Goal: Download file/media

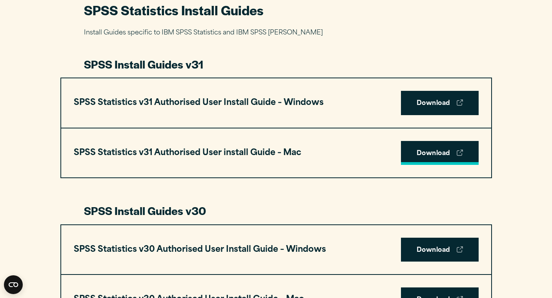
scroll to position [377, 0]
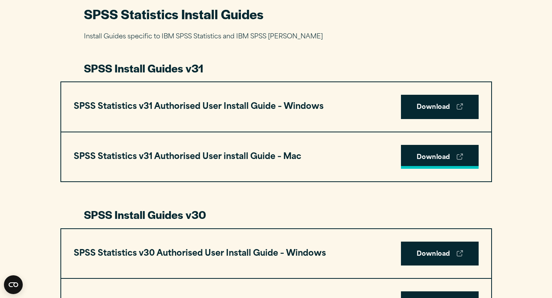
click at [429, 156] on link "Download" at bounding box center [440, 157] width 78 height 24
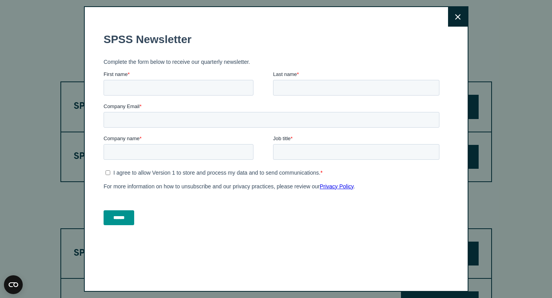
click at [457, 17] on icon at bounding box center [457, 16] width 5 height 5
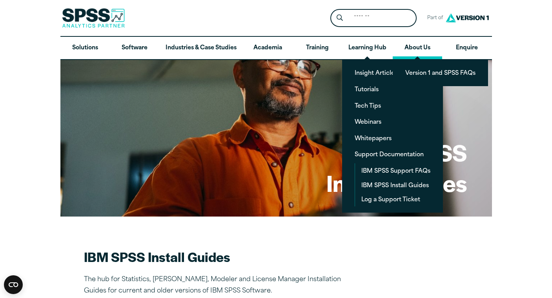
scroll to position [0, 0]
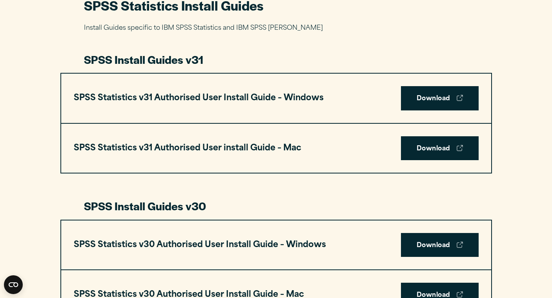
scroll to position [384, 0]
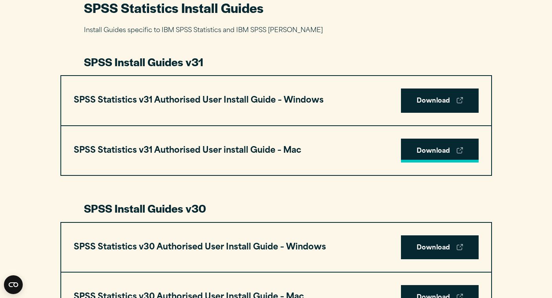
click at [426, 151] on link "Download" at bounding box center [440, 151] width 78 height 24
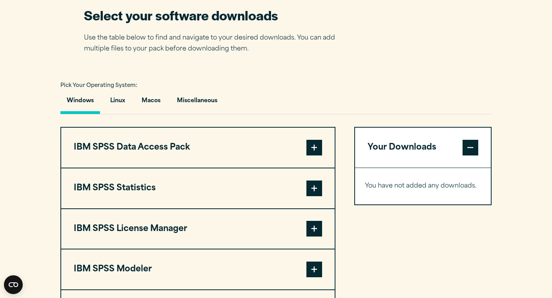
scroll to position [510, 0]
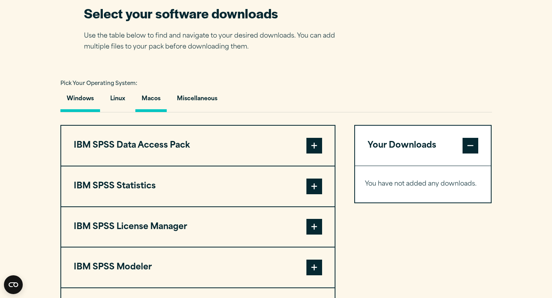
click at [157, 98] on button "Macos" at bounding box center [150, 101] width 31 height 22
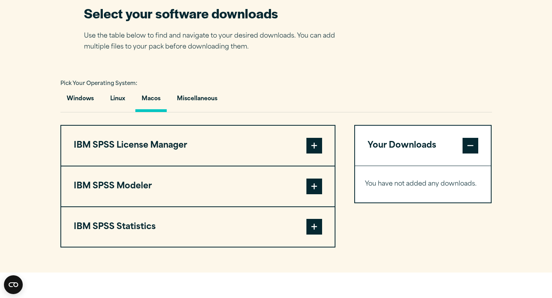
scroll to position [516, 0]
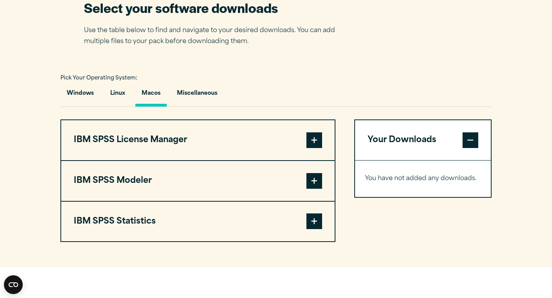
click at [313, 143] on span at bounding box center [314, 141] width 16 height 16
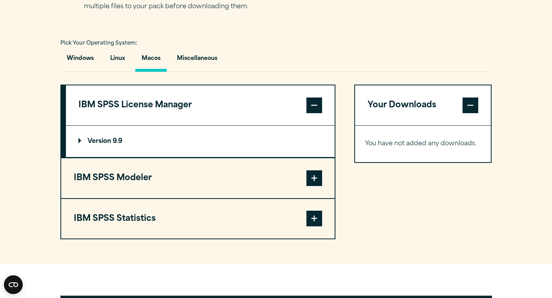
scroll to position [552, 0]
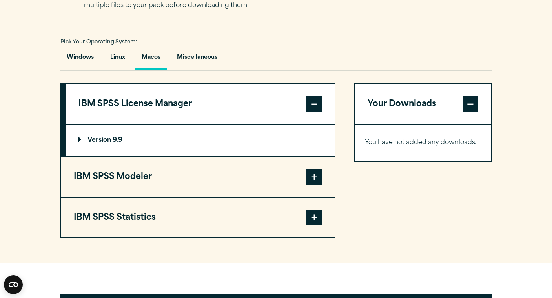
click at [104, 142] on p "Version 9.9" at bounding box center [100, 140] width 44 height 6
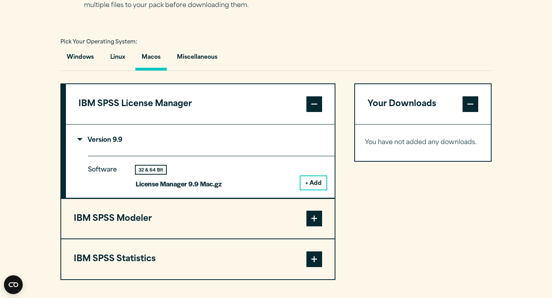
click at [312, 180] on button "+ Add" at bounding box center [313, 182] width 26 height 13
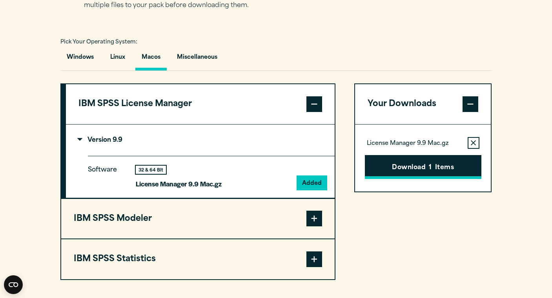
click at [410, 167] on button "Download 1 Items" at bounding box center [423, 167] width 116 height 24
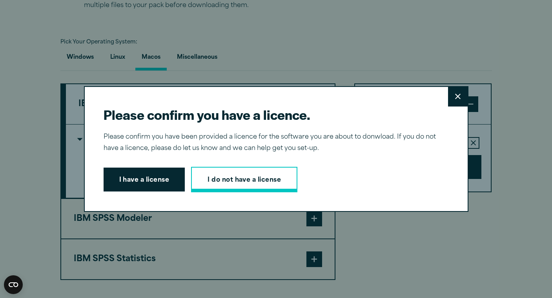
click at [229, 177] on link "I do not have a license" at bounding box center [244, 180] width 106 height 26
click at [133, 176] on button "I have a license" at bounding box center [145, 180] width 82 height 24
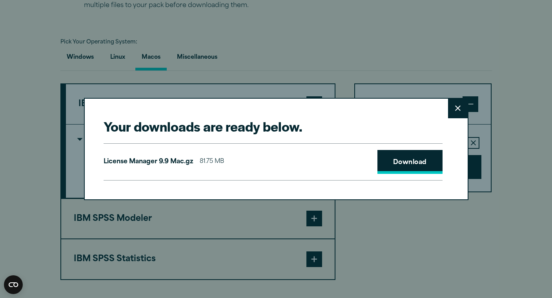
click at [394, 167] on link "Download" at bounding box center [409, 162] width 65 height 24
click at [460, 110] on icon at bounding box center [457, 108] width 5 height 5
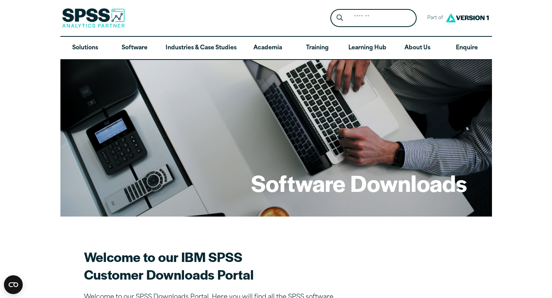
scroll to position [0, 0]
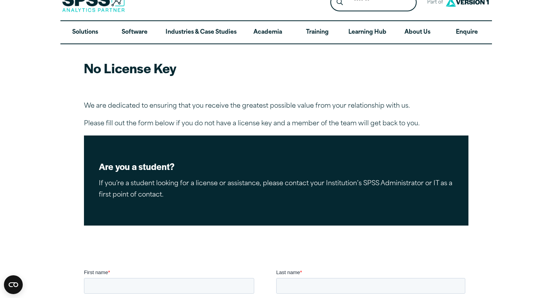
scroll to position [13, 0]
